Goal: Task Accomplishment & Management: Manage account settings

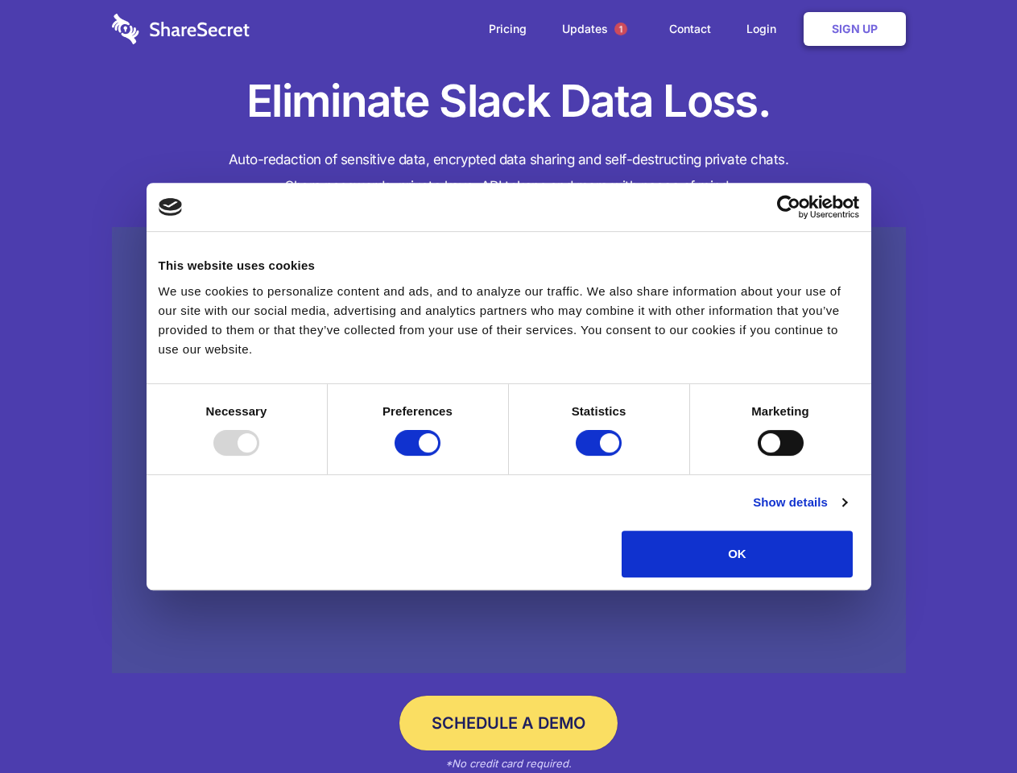
click at [259, 456] on div at bounding box center [236, 443] width 46 height 26
click at [440, 456] on input "Preferences" at bounding box center [417, 443] width 46 height 26
checkbox input "false"
click at [600, 456] on input "Statistics" at bounding box center [598, 443] width 46 height 26
checkbox input "false"
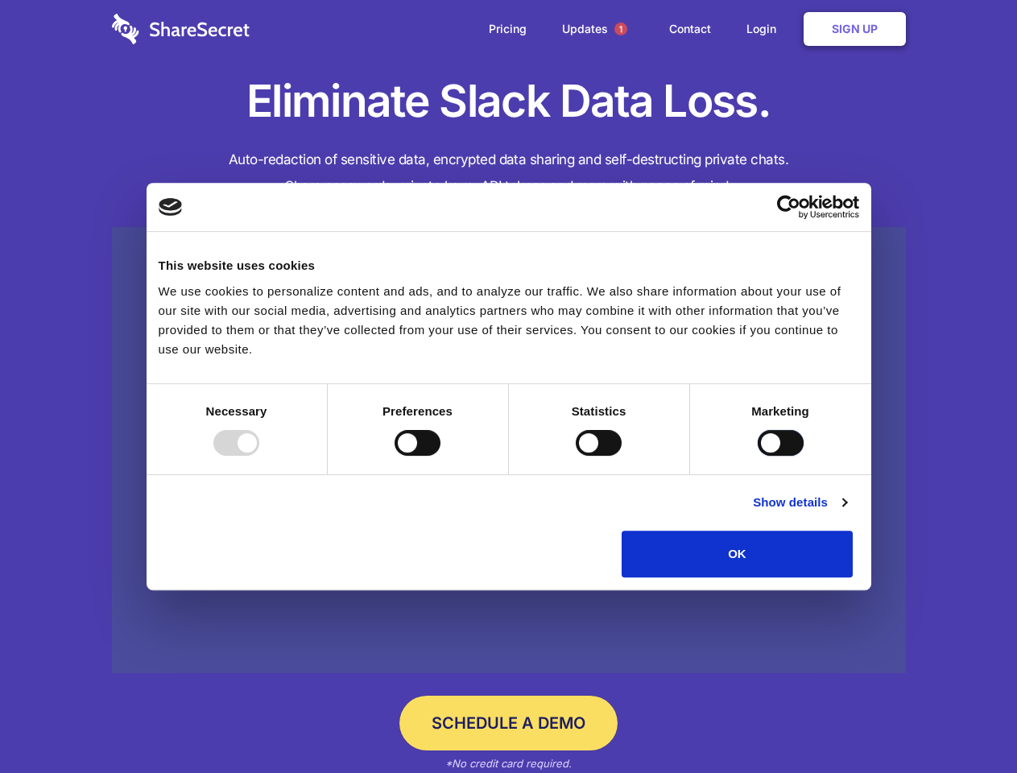
click at [757, 456] on input "Marketing" at bounding box center [780, 443] width 46 height 26
checkbox input "true"
